Goal: Information Seeking & Learning: Check status

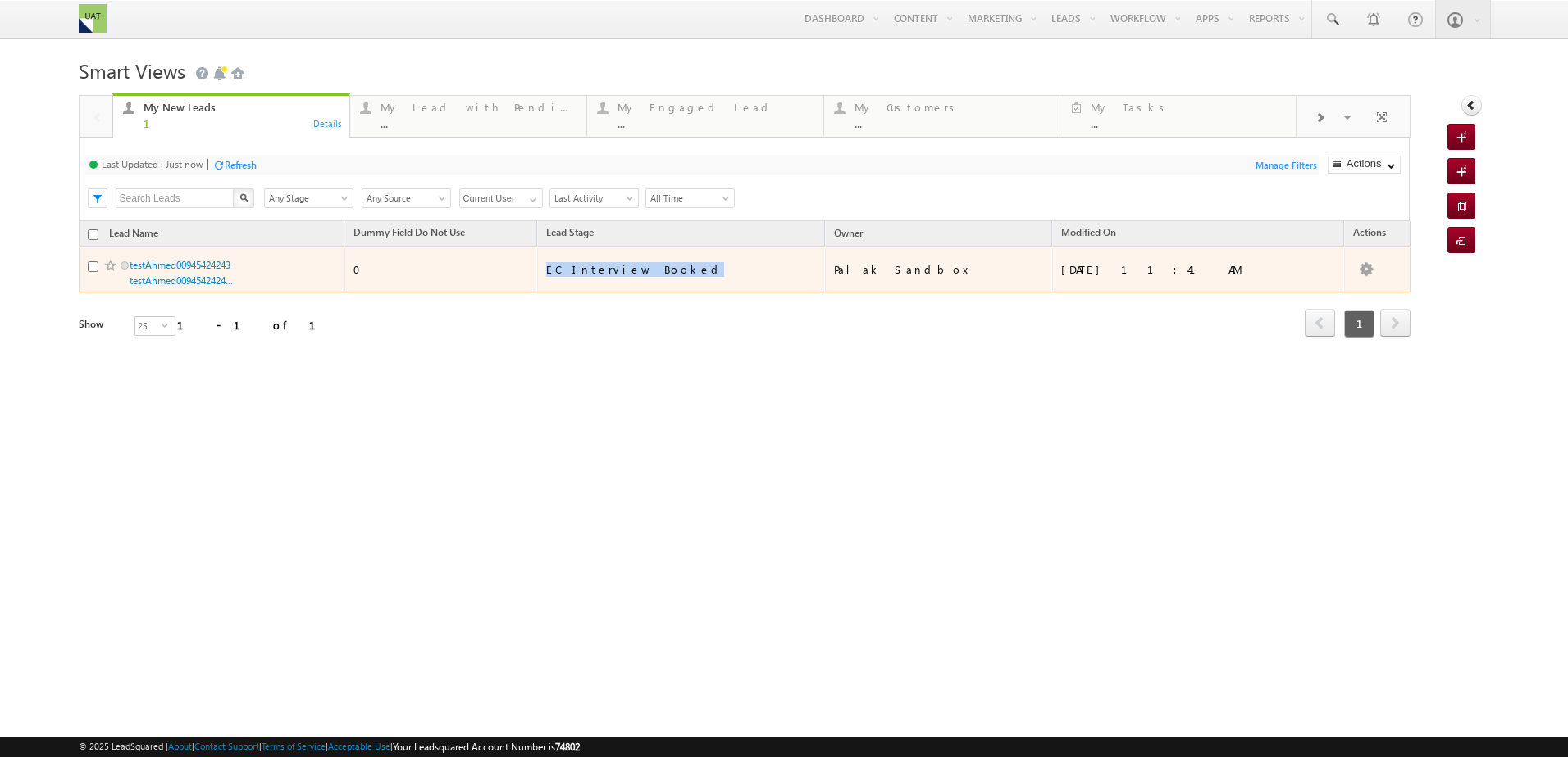
drag, startPoint x: 752, startPoint y: 266, endPoint x: 622, endPoint y: 269, distance: 130.0
click at [622, 269] on tr "testAhmed00945424243 testAhmed0094542424... 0 EC Interview Booked Palak Sandbox…" at bounding box center [744, 269] width 1332 height 46
click at [207, 268] on link "testAhmed00945424243 testAhmed0094542424..." at bounding box center [181, 273] width 103 height 28
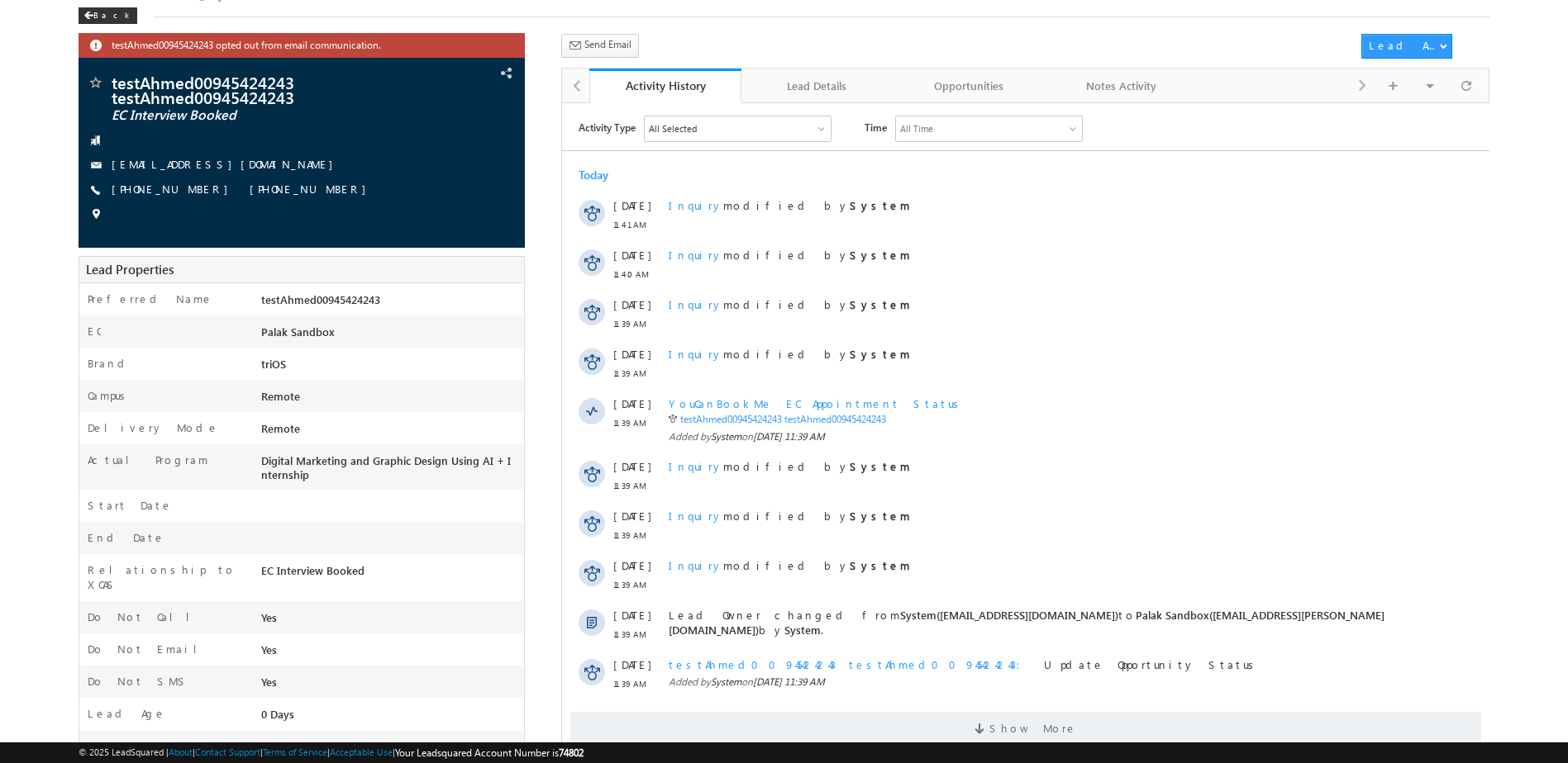
scroll to position [161, 0]
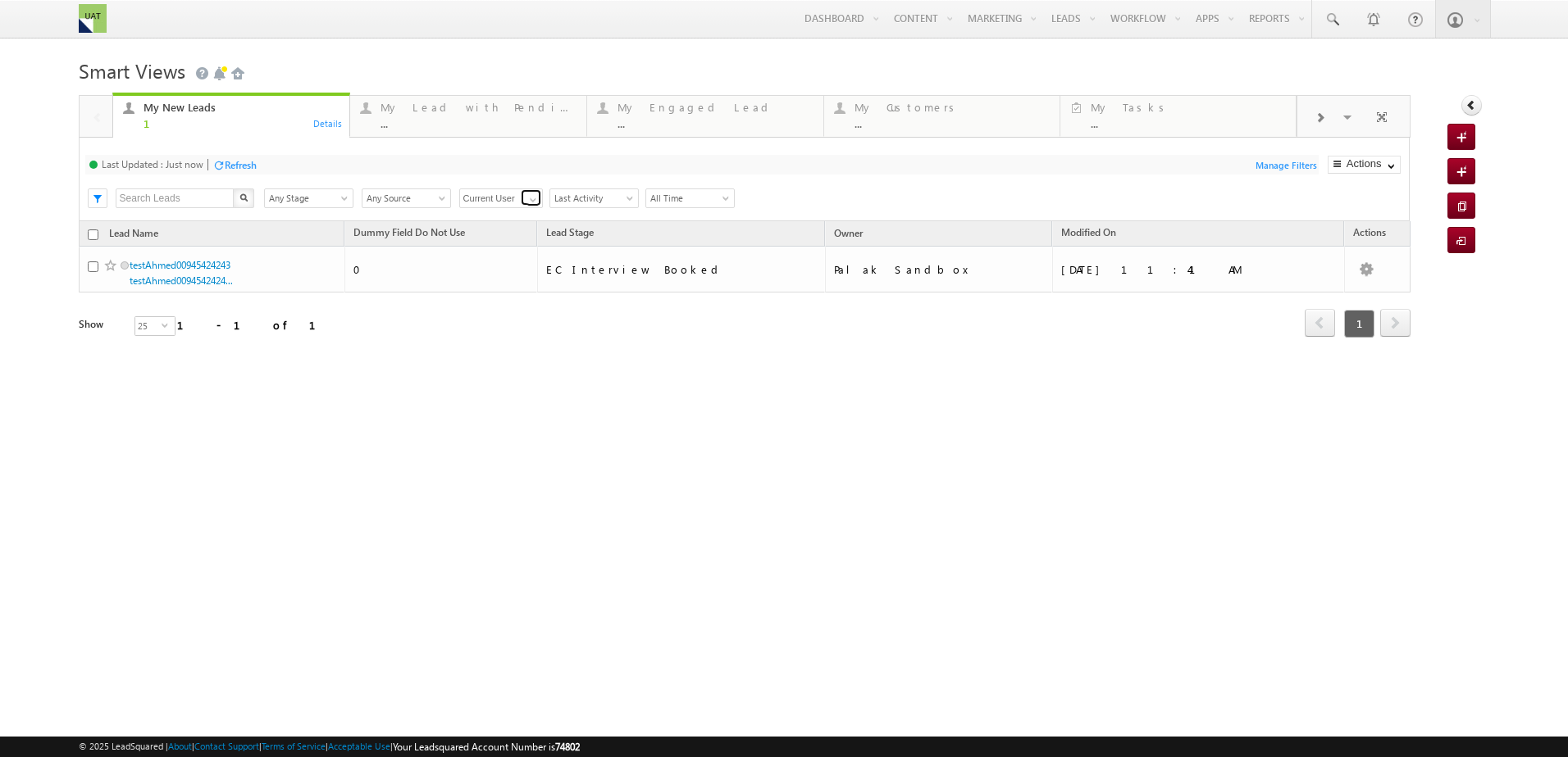
click at [528, 199] on span at bounding box center [533, 199] width 13 height 13
click at [495, 223] on link "Any Owner" at bounding box center [501, 217] width 84 height 19
type input "Any Owner"
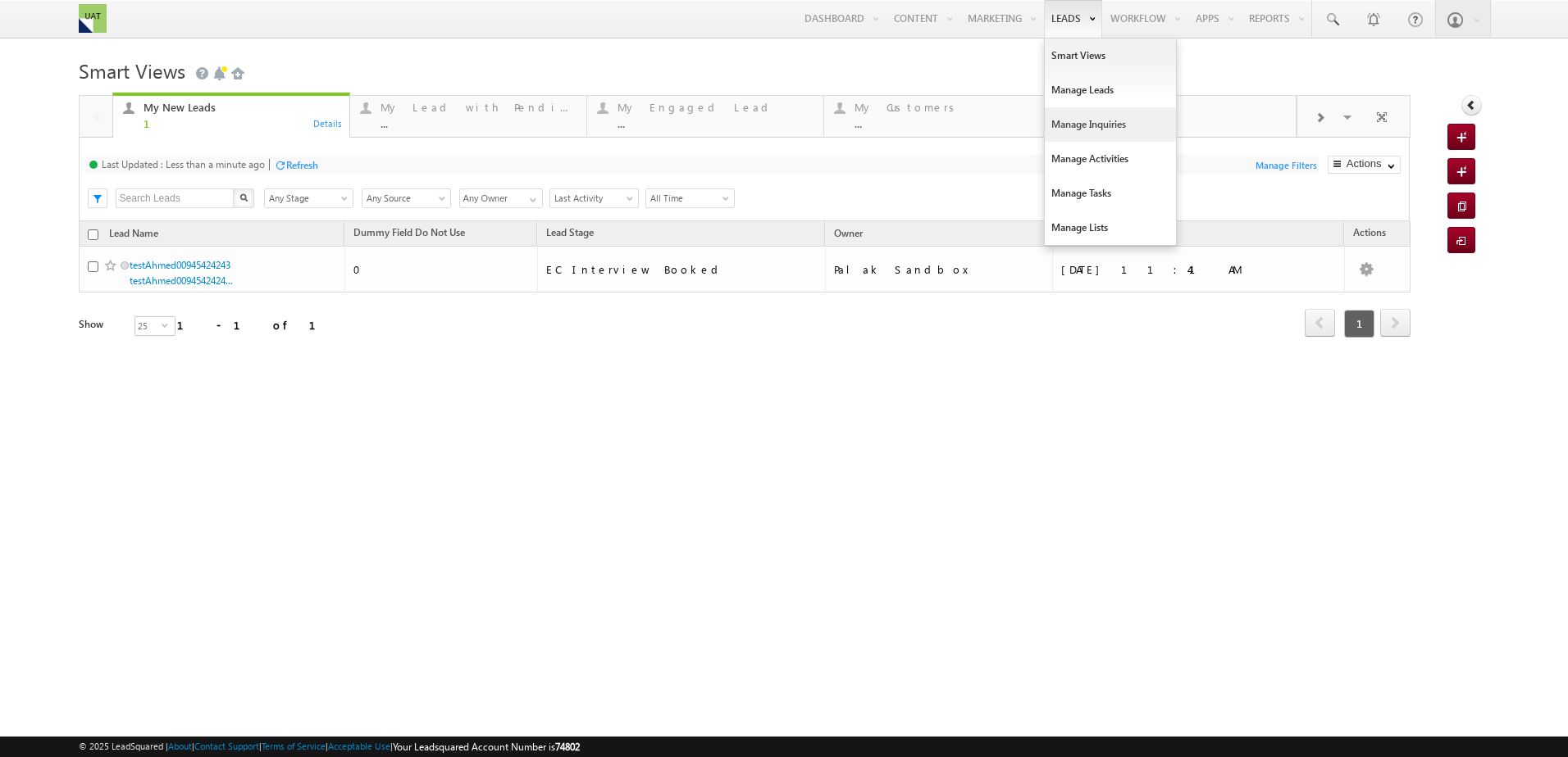
click at [1057, 126] on link "Manage Inquiries" at bounding box center [1110, 125] width 131 height 35
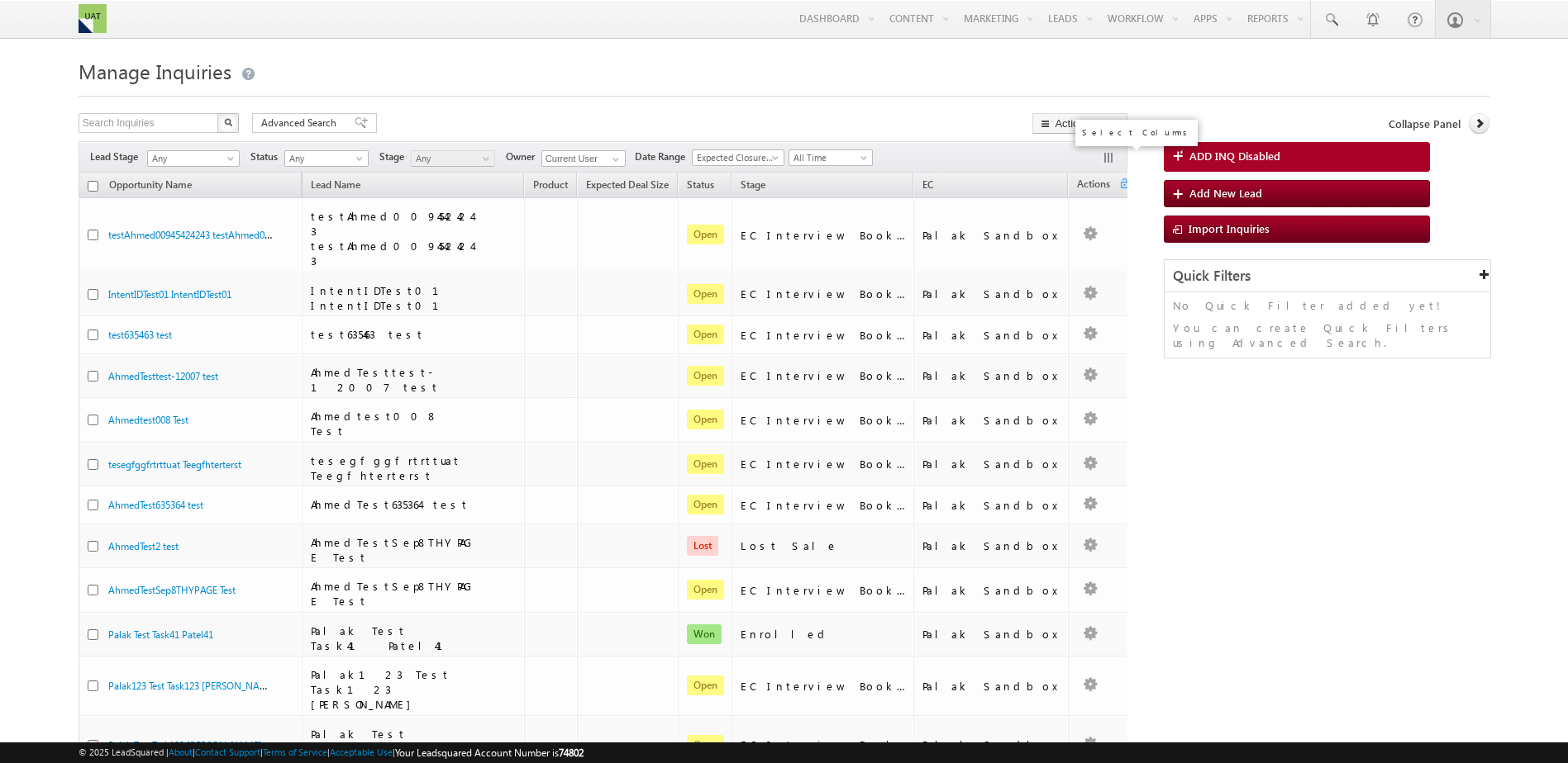
click at [1109, 160] on button "button" at bounding box center [1110, 159] width 17 height 17
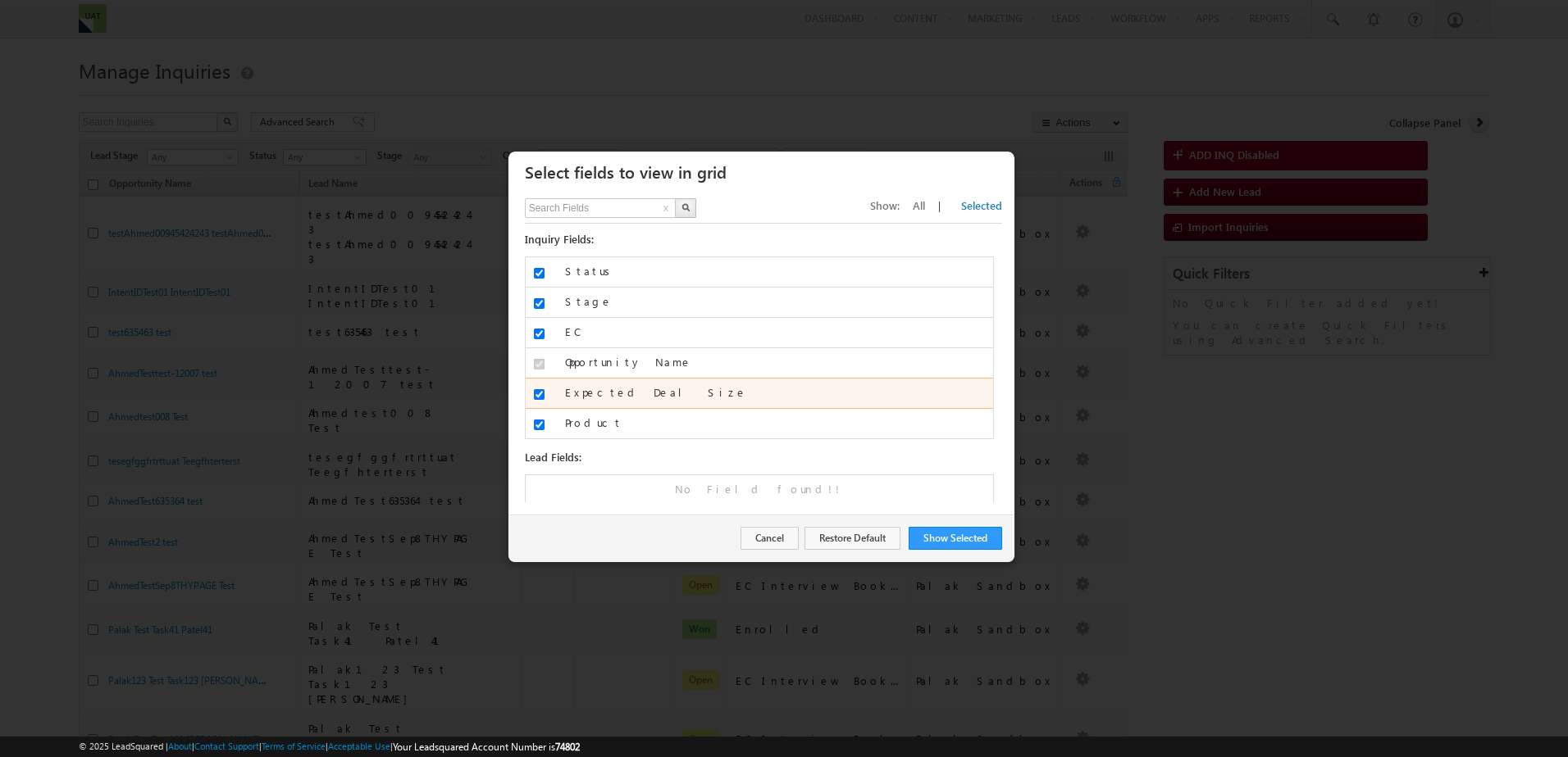
scroll to position [3, 0]
click at [595, 206] on input "text" at bounding box center [601, 208] width 152 height 20
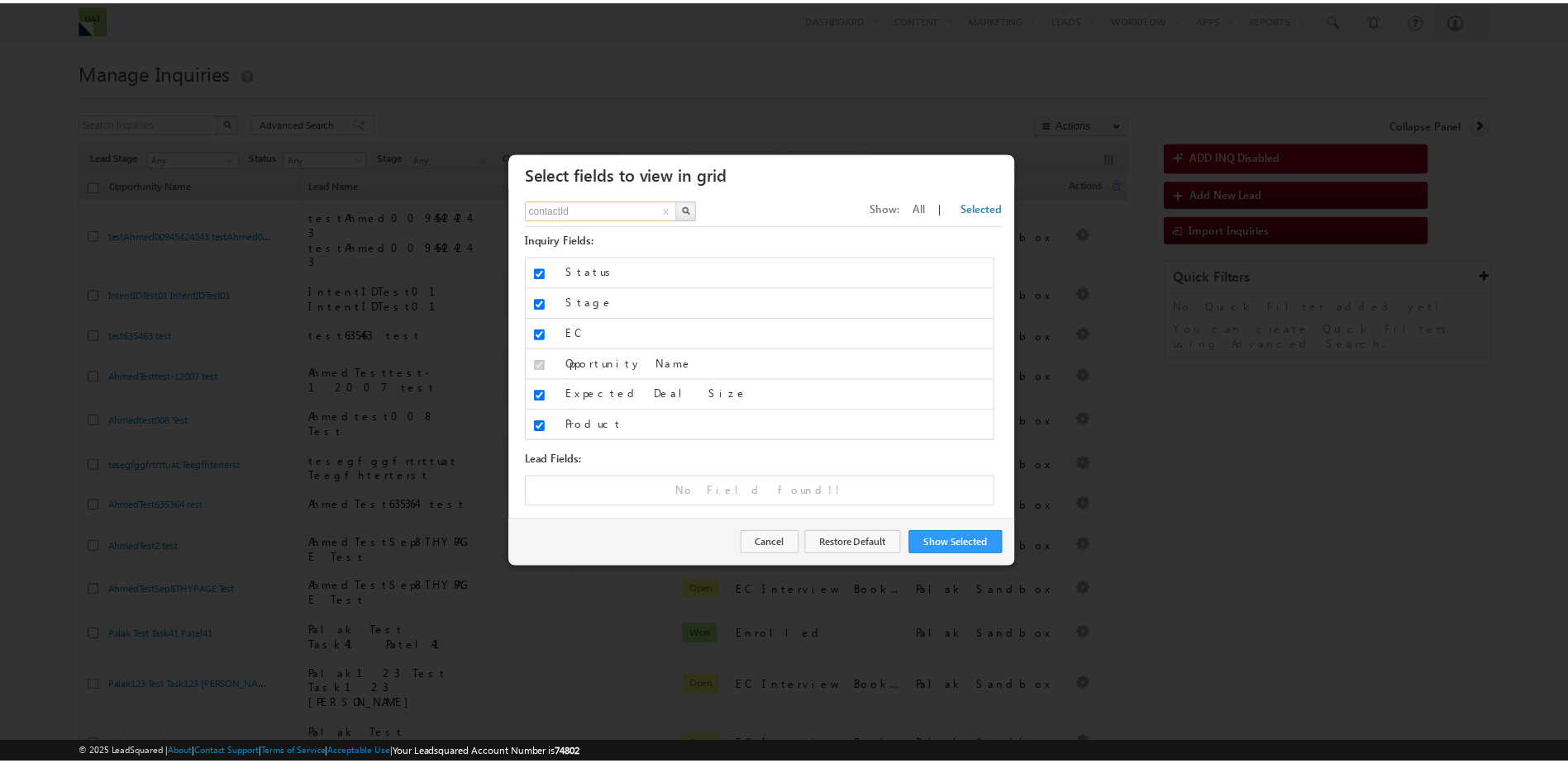
scroll to position [0, 0]
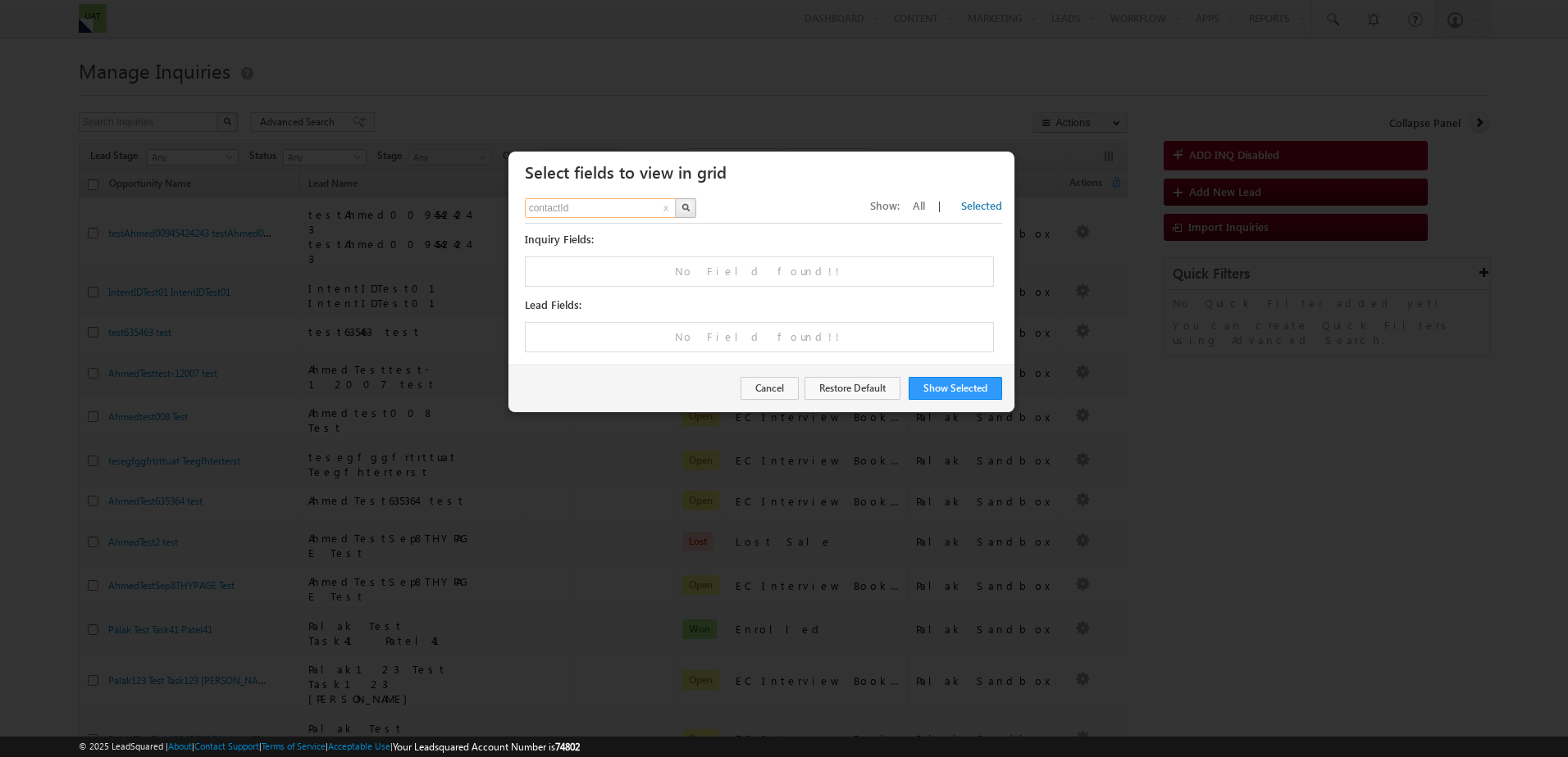
drag, startPoint x: 599, startPoint y: 211, endPoint x: 519, endPoint y: 205, distance: 80.2
click at [519, 205] on div "contactId x Show: All | Selected All Inquiry Fields: No Field found!! Status Le…" at bounding box center [761, 275] width 506 height 178
click at [664, 210] on button "x" at bounding box center [666, 209] width 10 height 20
type input "Search Fields"
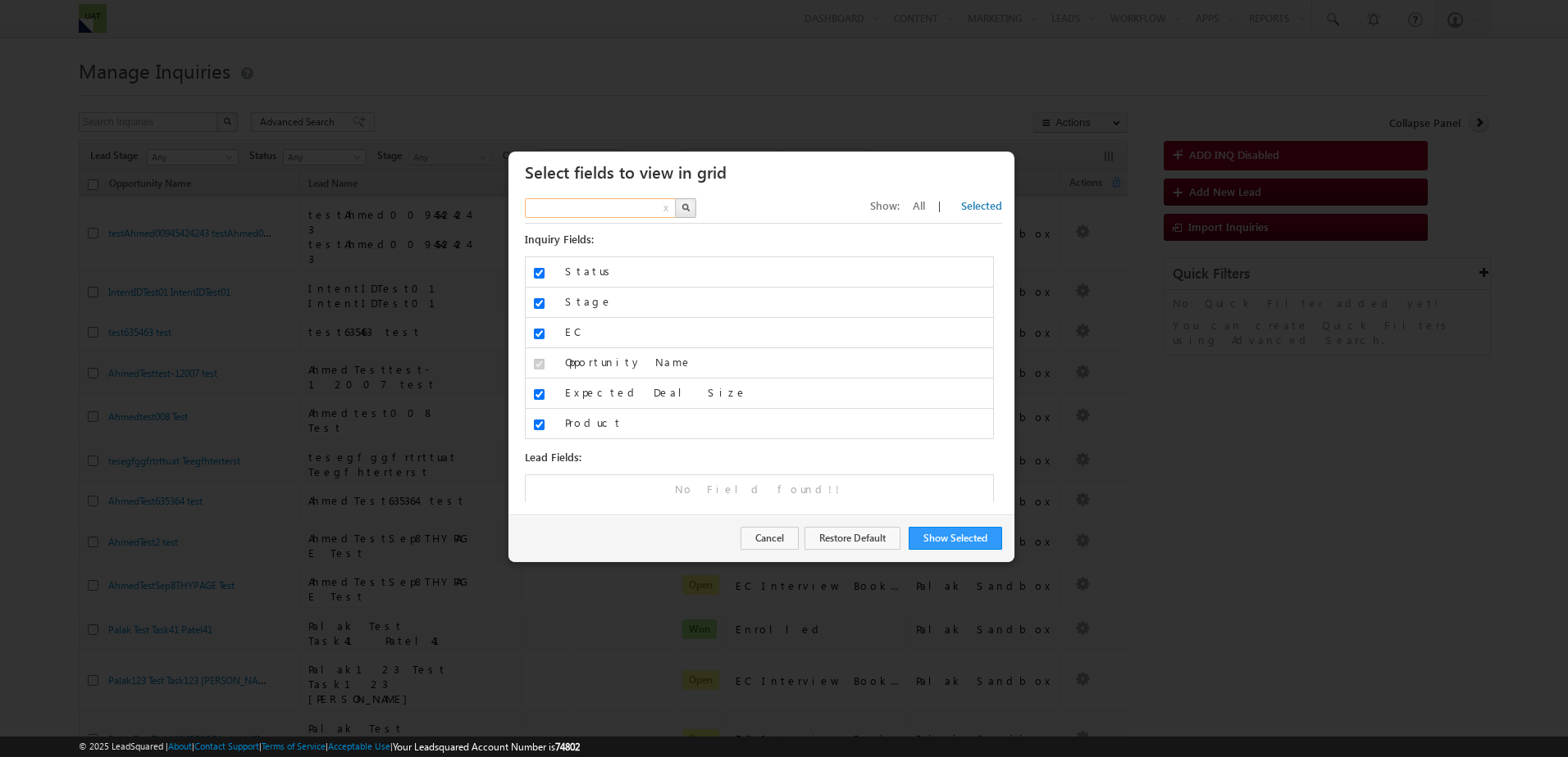
click at [619, 206] on input "text" at bounding box center [601, 208] width 152 height 20
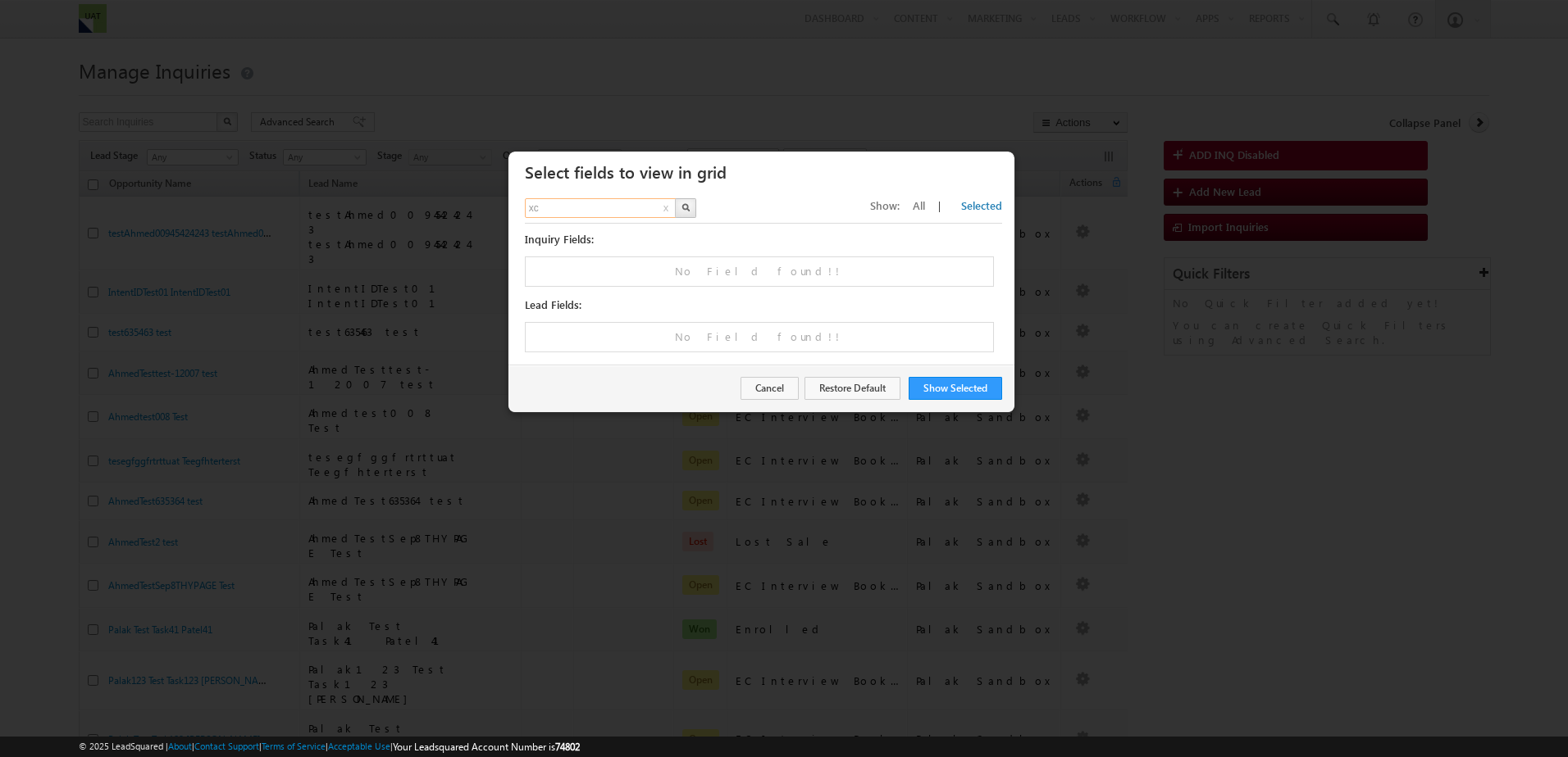
type input "x"
type input "Search Fields"
click at [899, 206] on span "Show:" at bounding box center [884, 205] width 29 height 14
click at [925, 206] on span "All" at bounding box center [918, 205] width 12 height 14
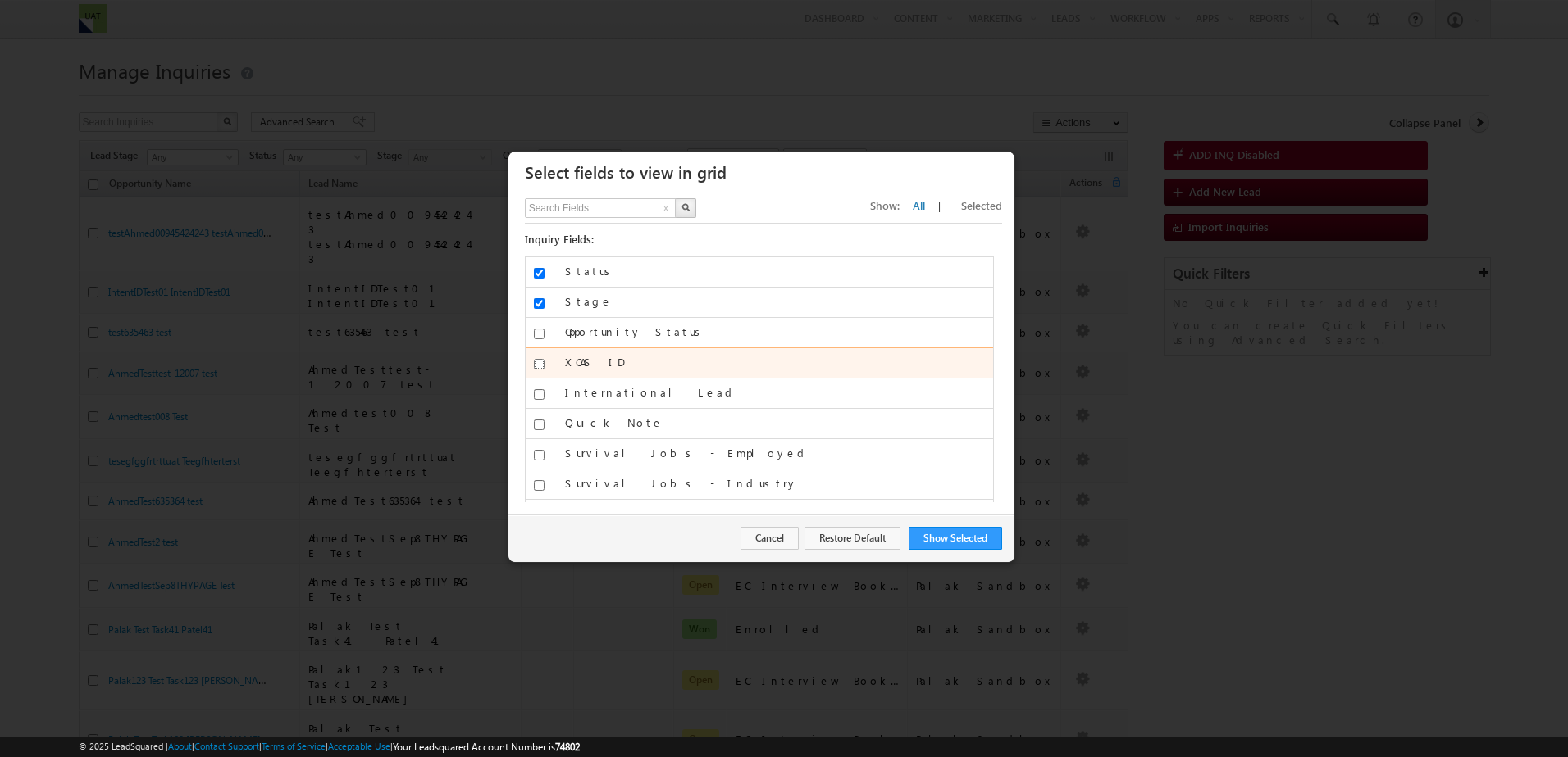
click at [537, 367] on input "XCAS ID" at bounding box center [539, 365] width 10 height 10
checkbox input "true"
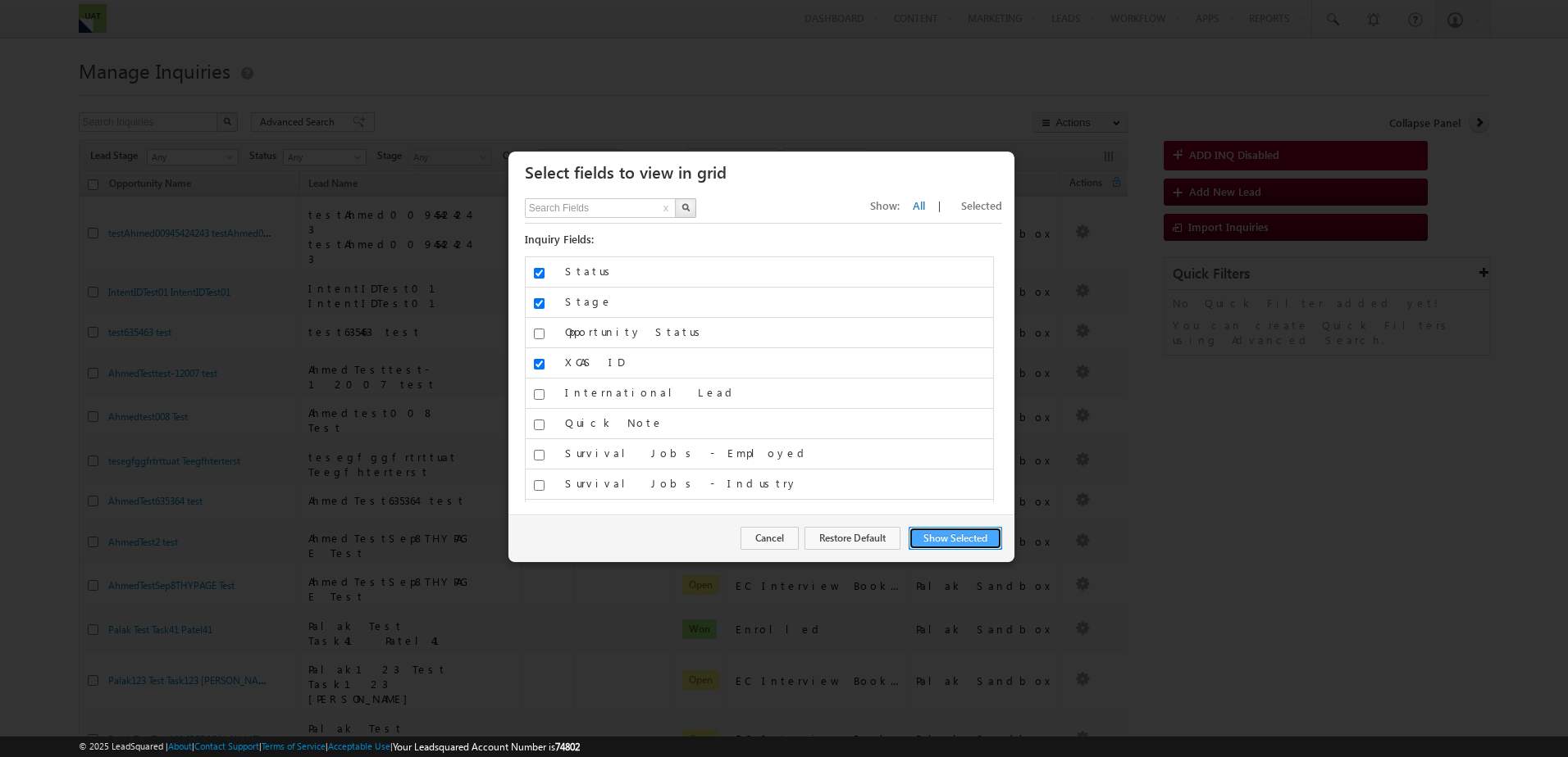
click at [935, 541] on button "Show Selected" at bounding box center [956, 539] width 94 height 23
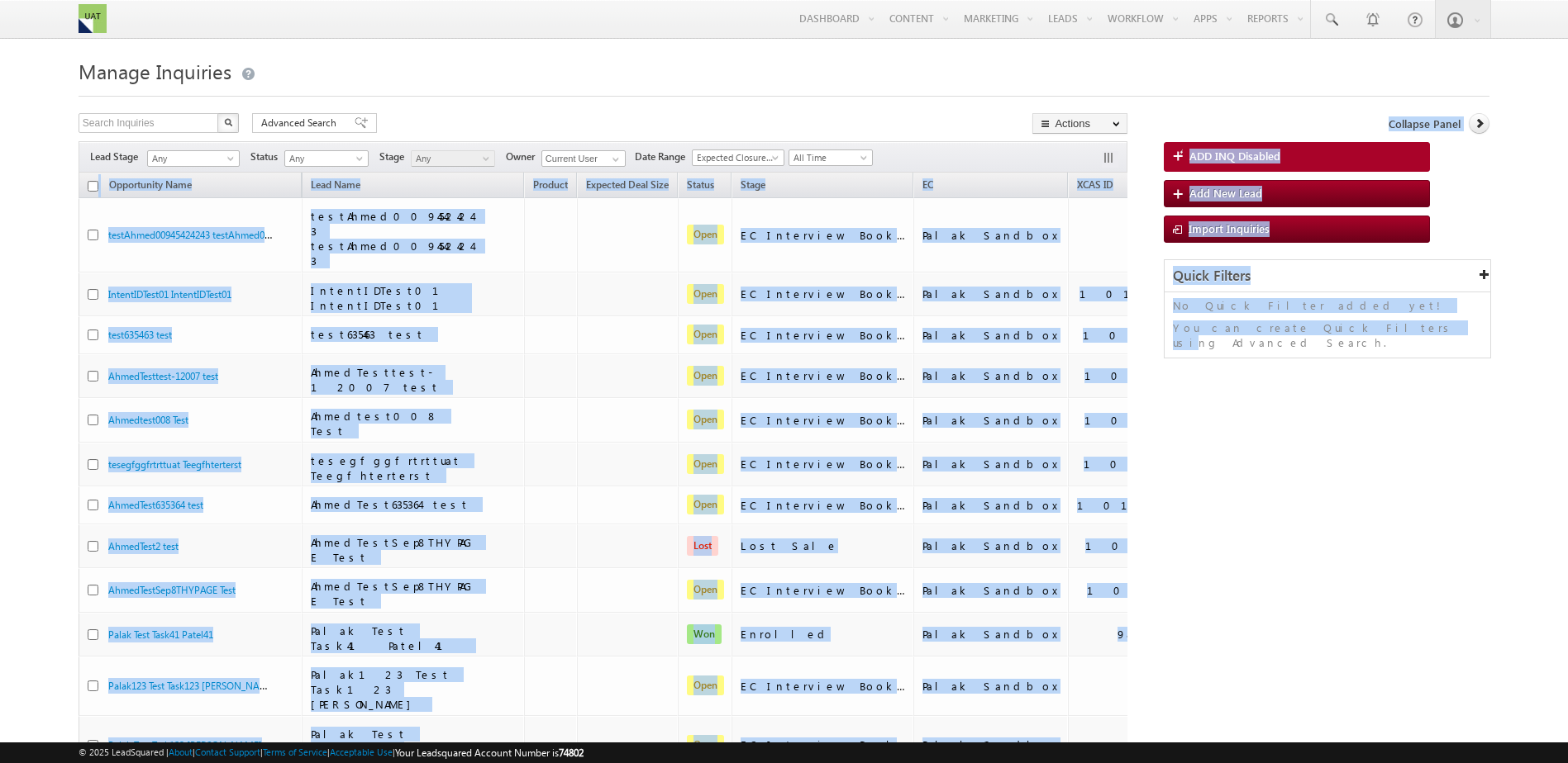
click at [1318, 553] on div "Search Inquiries X 17 results found Advanced Search Advanced search results Act…" at bounding box center [784, 597] width 1412 height 967
